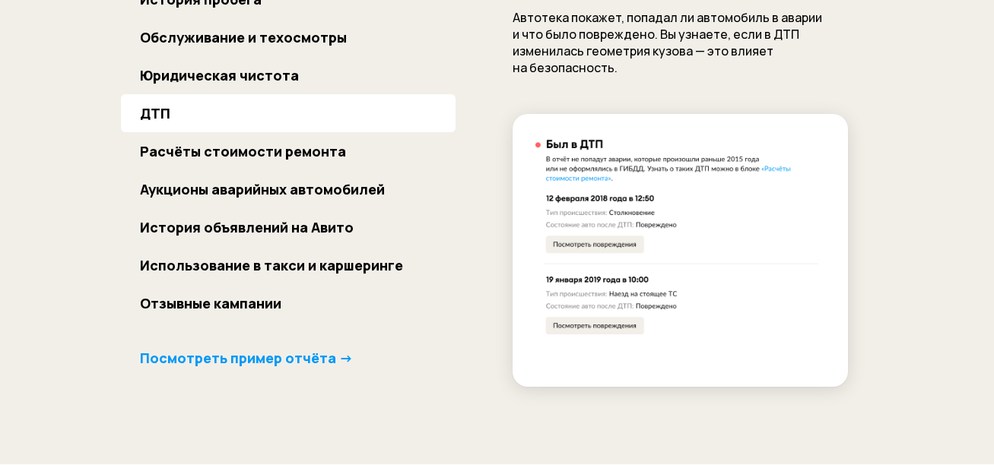
scroll to position [1187, 0]
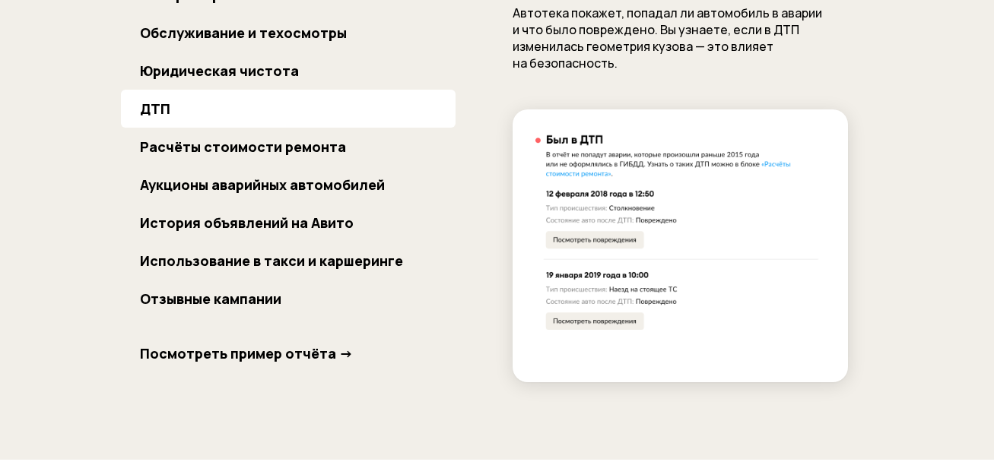
click at [288, 357] on b "Посмотреть пример отчёта →" at bounding box center [246, 354] width 213 height 18
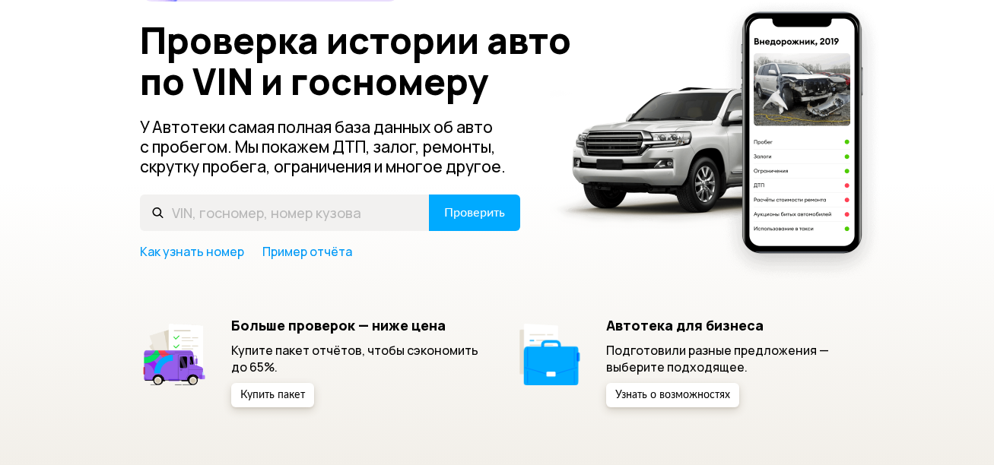
scroll to position [180, 0]
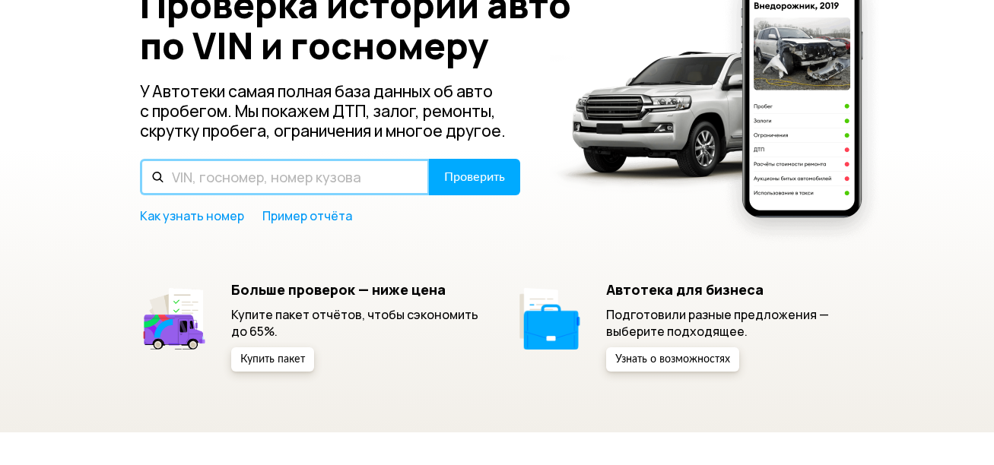
click at [236, 174] on input "text" at bounding box center [285, 177] width 290 height 37
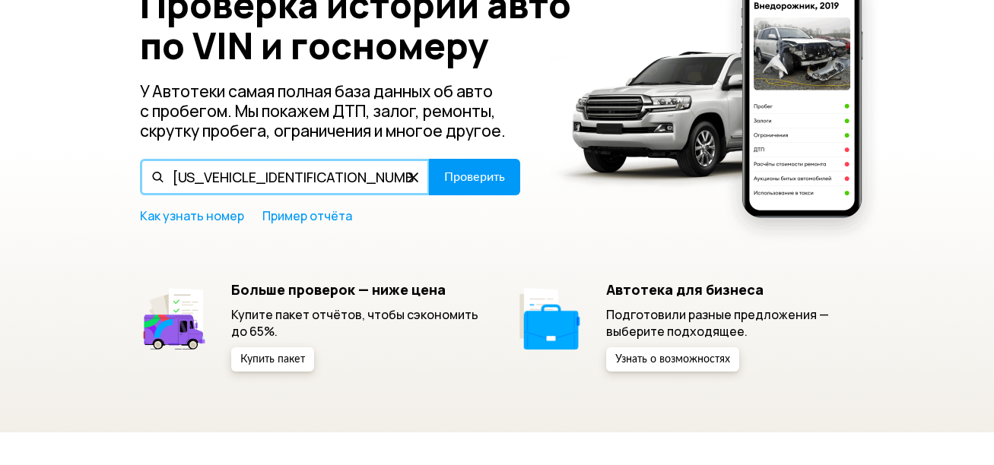
type input "JTMDDREV70J014051"
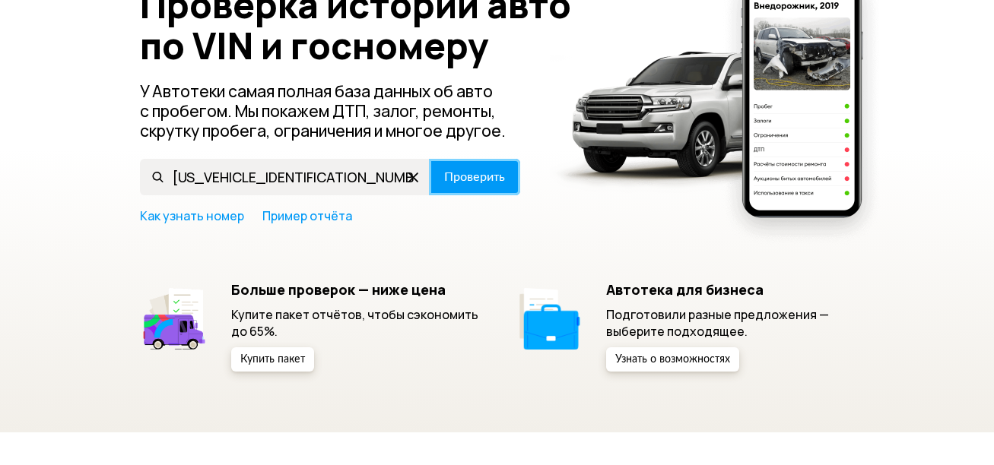
click at [469, 172] on span "Проверить" at bounding box center [474, 177] width 61 height 12
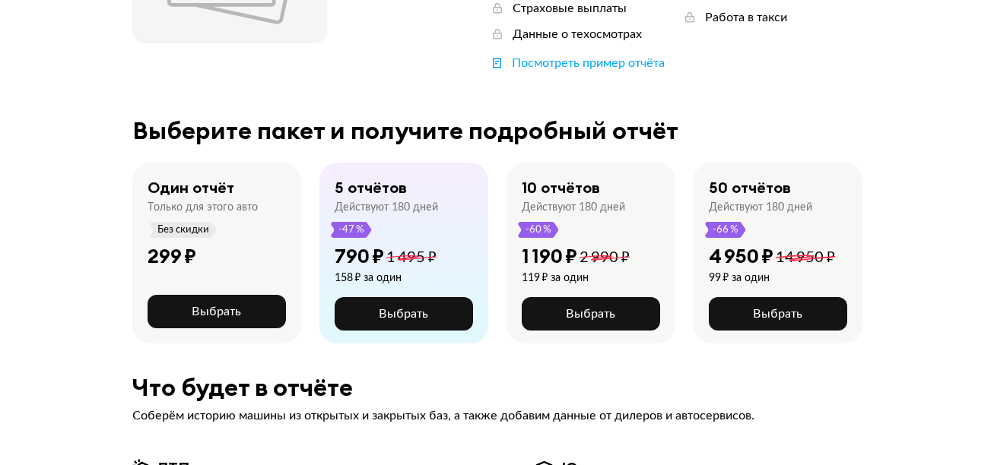
scroll to position [294, 0]
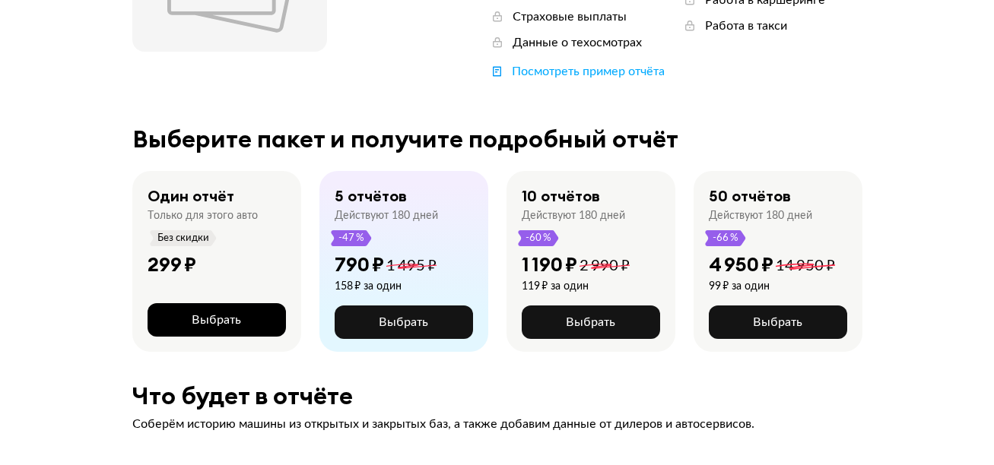
click at [205, 314] on span "Выбрать" at bounding box center [216, 320] width 49 height 12
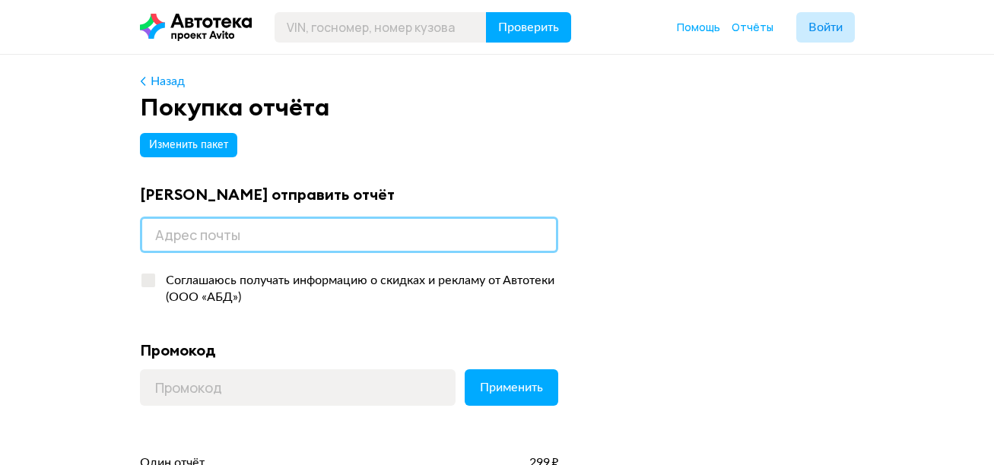
click at [221, 237] on input "email" at bounding box center [349, 235] width 418 height 37
type input "G"
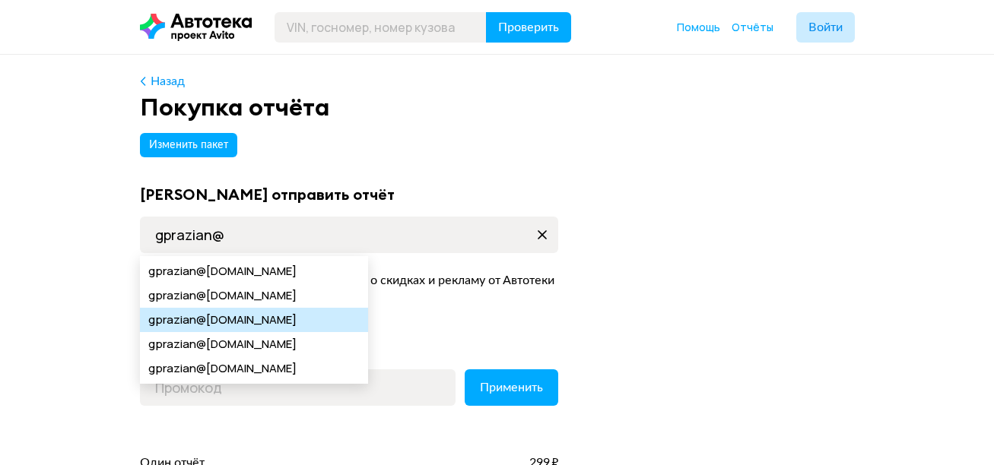
click at [221, 322] on span "@gmail.com" at bounding box center [246, 320] width 100 height 24
type input "gprazian@gmail.com"
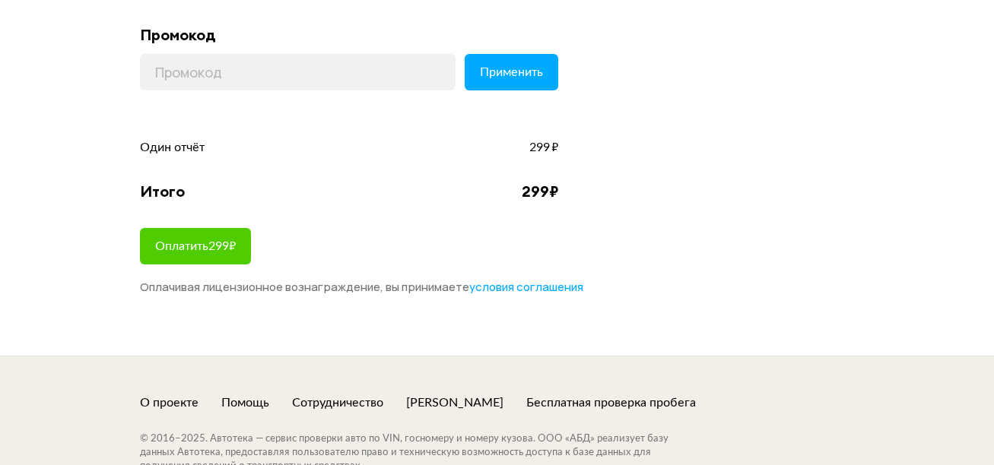
scroll to position [335, 0]
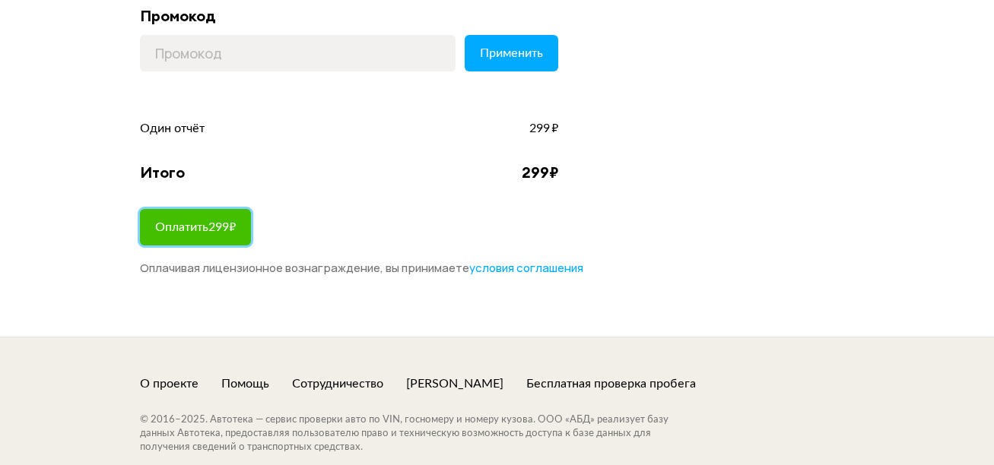
click at [207, 230] on span "Оплатить 299 ₽" at bounding box center [195, 227] width 81 height 12
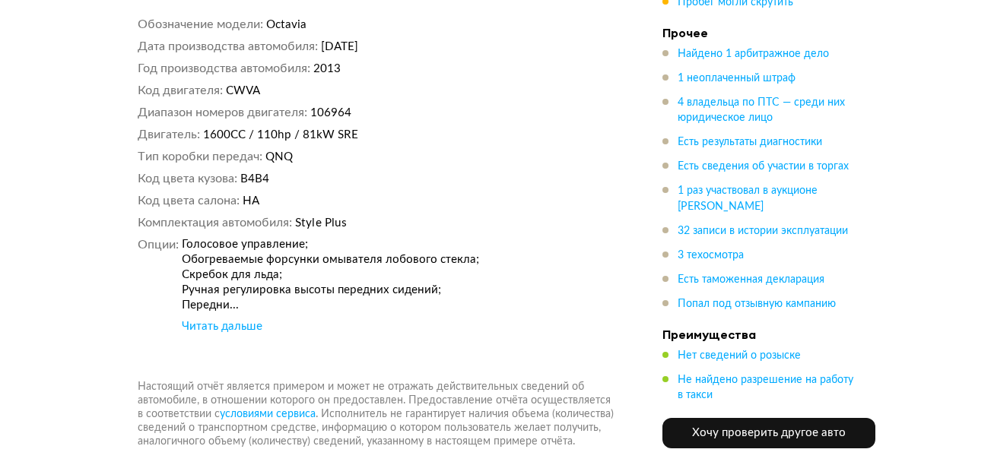
scroll to position [11446, 0]
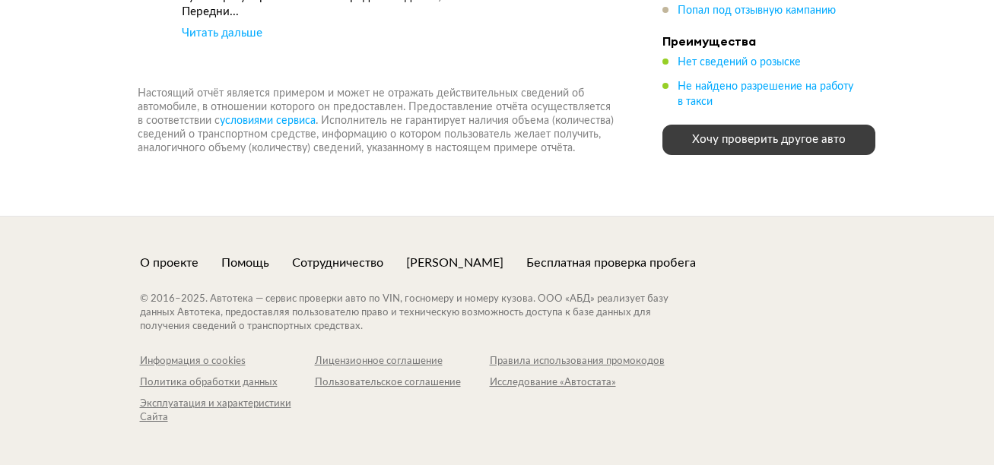
click at [777, 132] on div "Хочу проверить другое авто" at bounding box center [769, 139] width 189 height 15
